Goal: Book appointment/travel/reservation

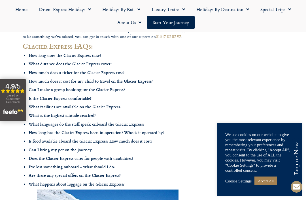
scroll to position [144, 0]
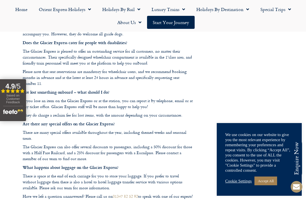
scroll to position [1035, 0]
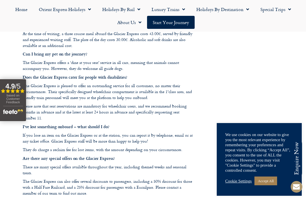
click at [184, 10] on span "Menu" at bounding box center [182, 9] width 6 height 10
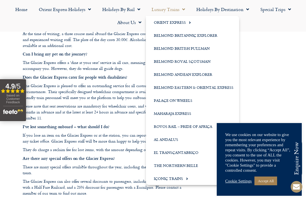
click at [285, 15] on link "Special Trips" at bounding box center [275, 9] width 42 height 13
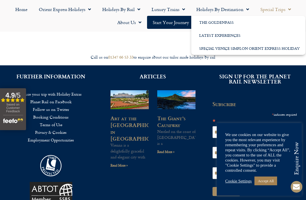
scroll to position [1276, 0]
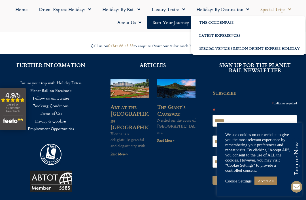
click at [265, 50] on link "Special Venice Simplon Orient Express Holiday" at bounding box center [248, 48] width 114 height 13
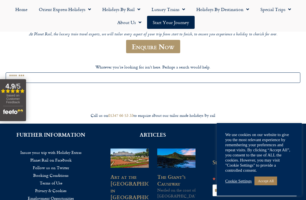
scroll to position [161, 0]
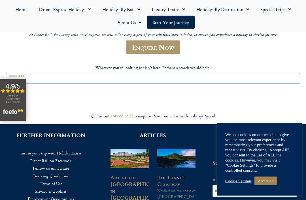
click at [50, 15] on link "Orient Express Holidays" at bounding box center [64, 9] width 63 height 13
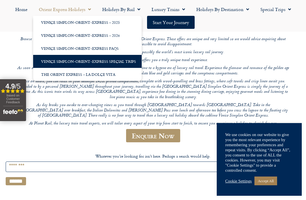
scroll to position [72, 0]
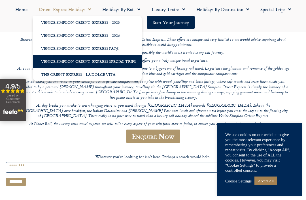
click at [134, 7] on span "Menu" at bounding box center [137, 9] width 6 height 10
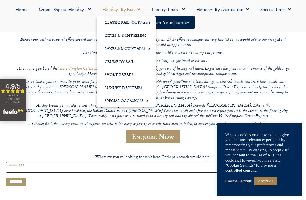
click at [145, 36] on link "Cities & Sightseeing" at bounding box center [126, 35] width 59 height 13
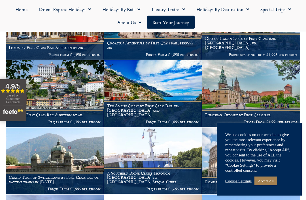
scroll to position [308, 0]
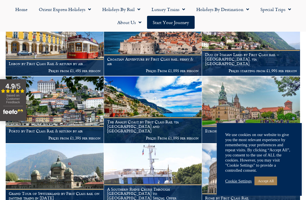
click at [277, 78] on img at bounding box center [251, 109] width 98 height 67
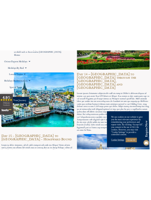
scroll to position [2906, 0]
